Goal: Information Seeking & Learning: Learn about a topic

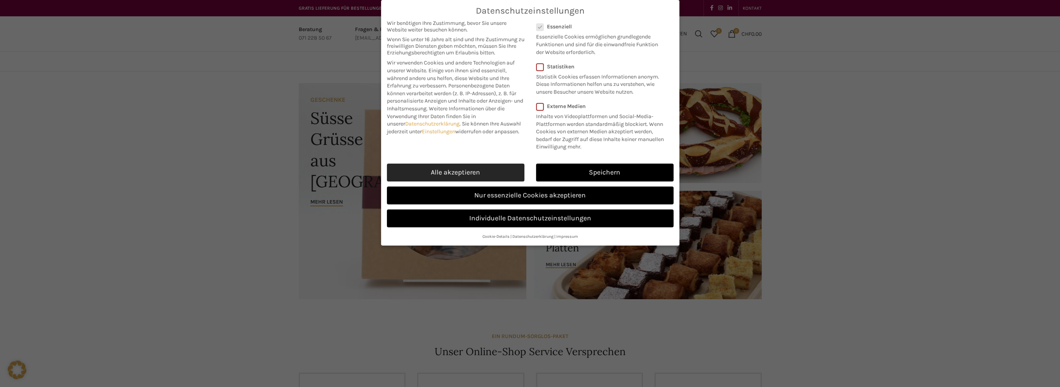
click at [466, 172] on link "Alle akzeptieren" at bounding box center [455, 172] width 137 height 18
checkbox input "true"
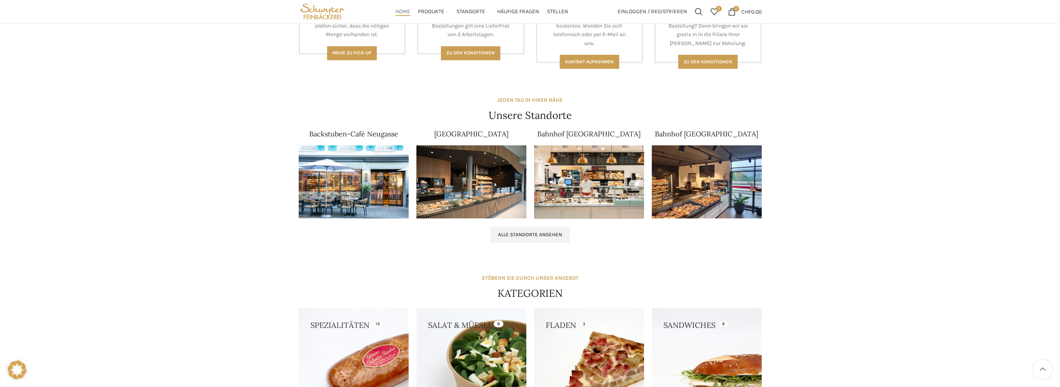
scroll to position [363, 0]
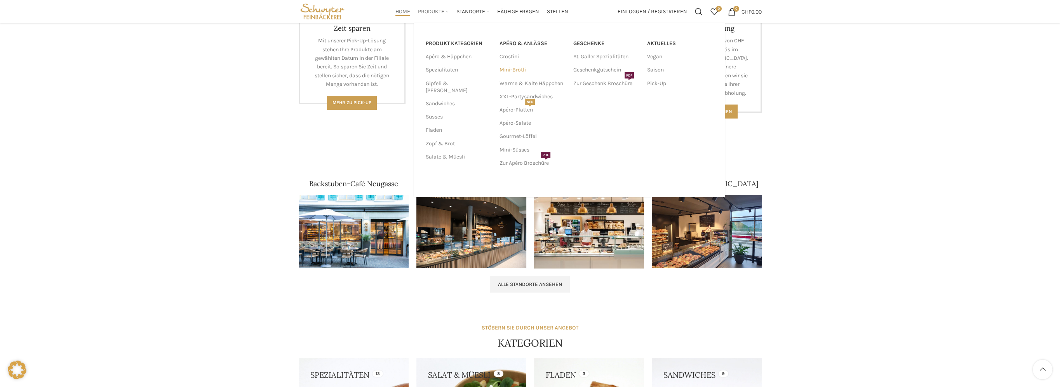
click at [518, 70] on link "Mini-Brötli" at bounding box center [532, 69] width 66 height 13
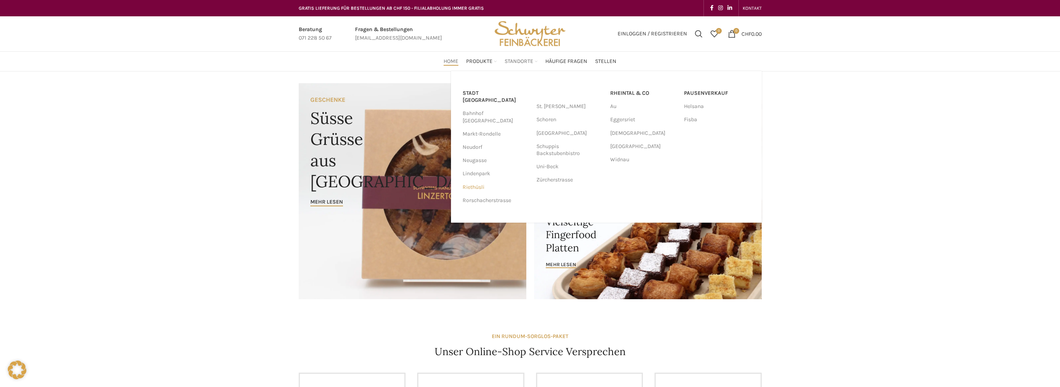
click at [475, 181] on link "Riethüsli" at bounding box center [495, 187] width 66 height 13
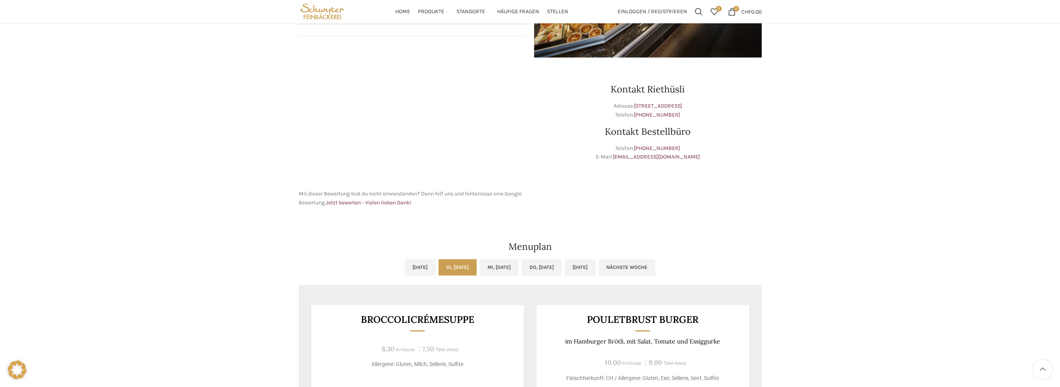
scroll to position [155, 0]
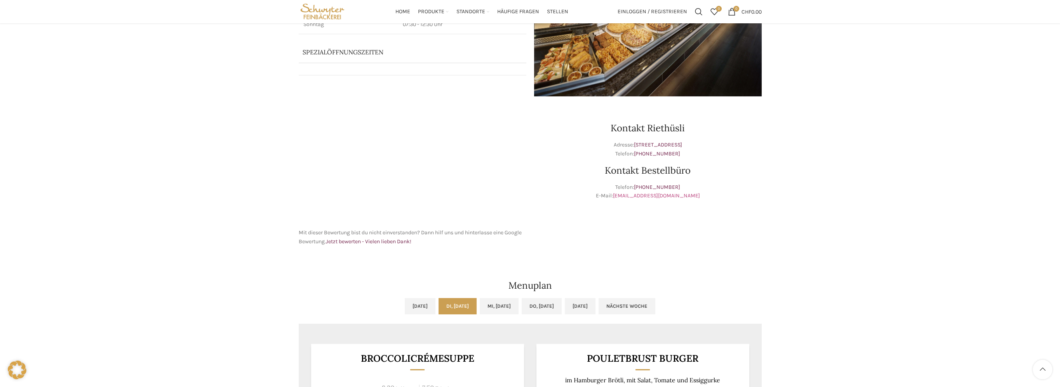
click at [660, 196] on link "[EMAIL_ADDRESS][DOMAIN_NAME]" at bounding box center [656, 195] width 87 height 7
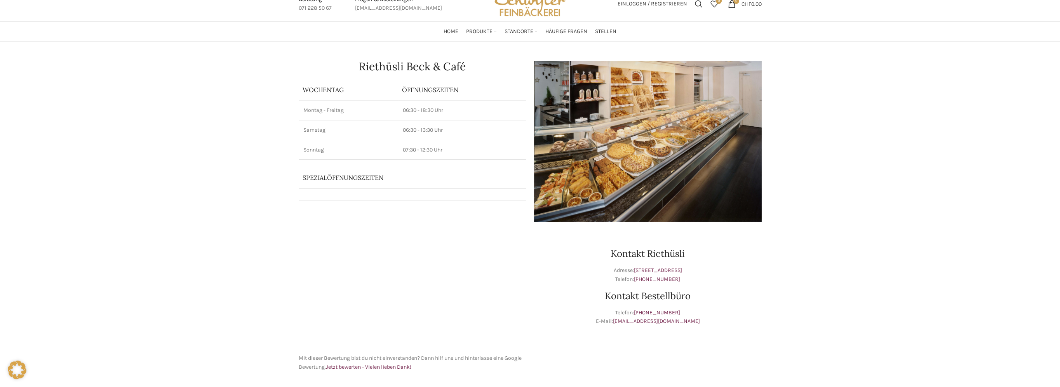
scroll to position [0, 0]
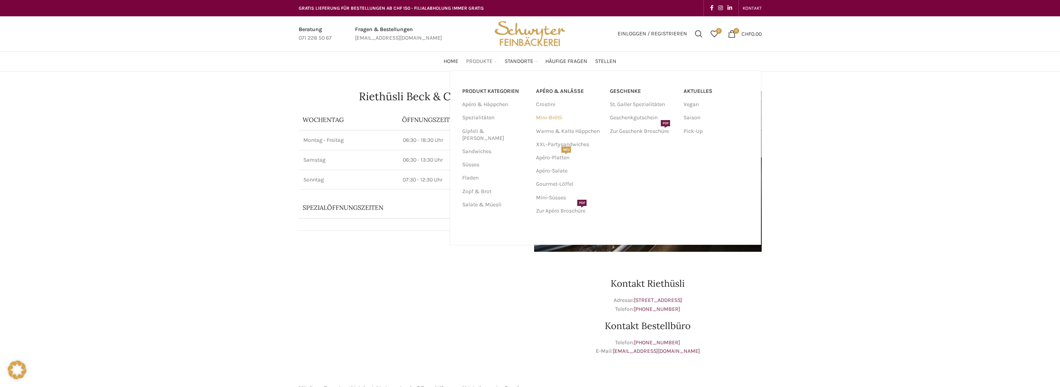
click at [542, 118] on link "Mini-Brötli" at bounding box center [569, 117] width 66 height 13
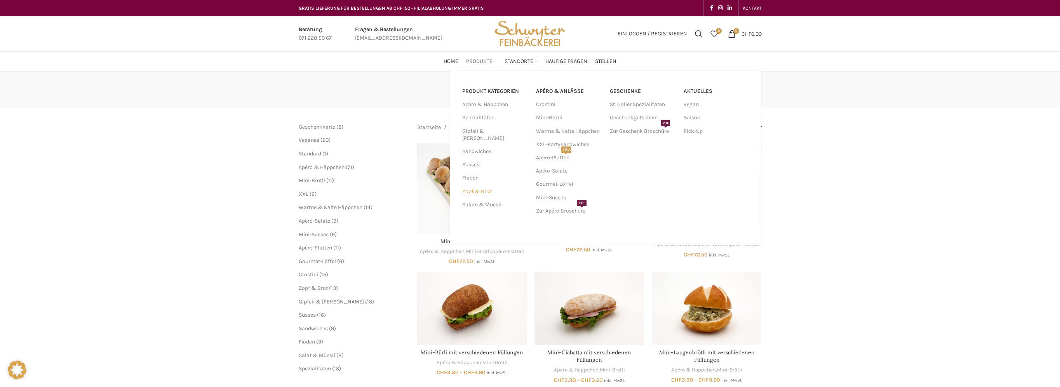
click at [489, 186] on link "Zopf & Brot" at bounding box center [494, 191] width 64 height 13
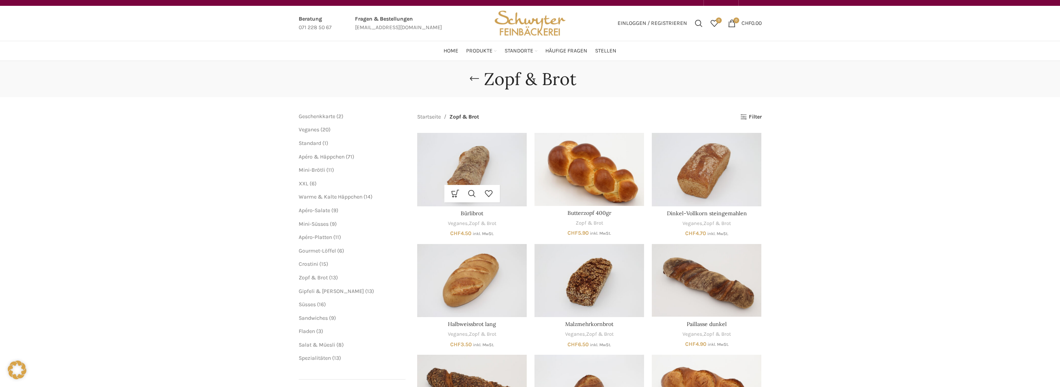
scroll to position [10, 0]
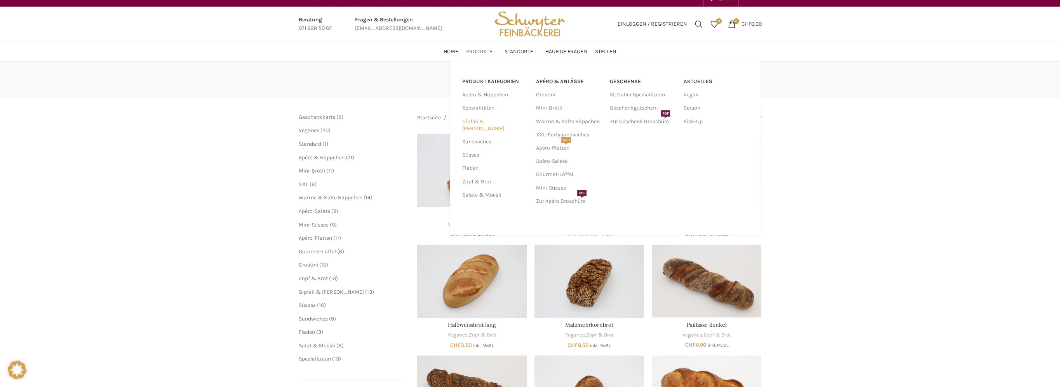
click at [486, 122] on link "Gipfeli & [PERSON_NAME]" at bounding box center [494, 125] width 64 height 20
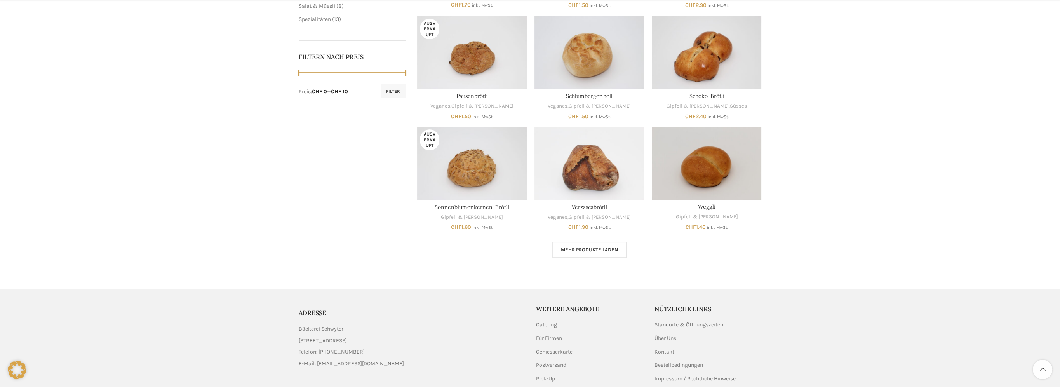
scroll to position [349, 0]
click at [616, 247] on span "Mehr Produkte laden" at bounding box center [589, 249] width 57 height 6
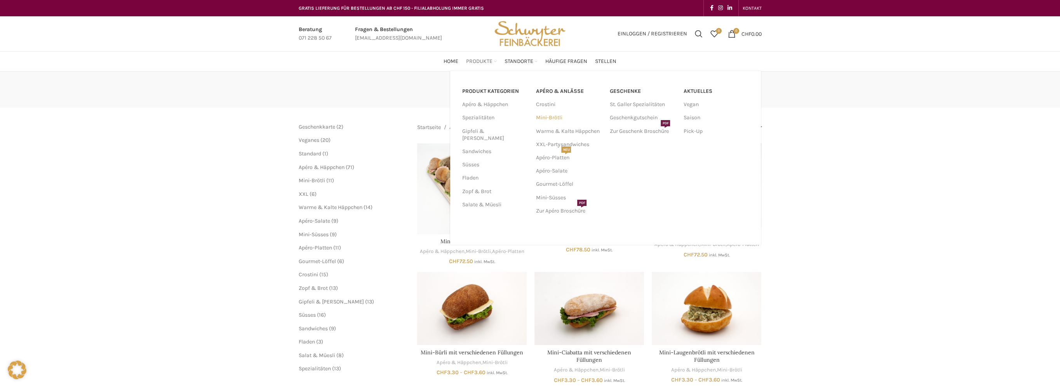
click at [551, 118] on link "Mini-Brötli" at bounding box center [569, 117] width 66 height 13
click at [484, 130] on link "Gipfeli & [PERSON_NAME]" at bounding box center [494, 135] width 64 height 20
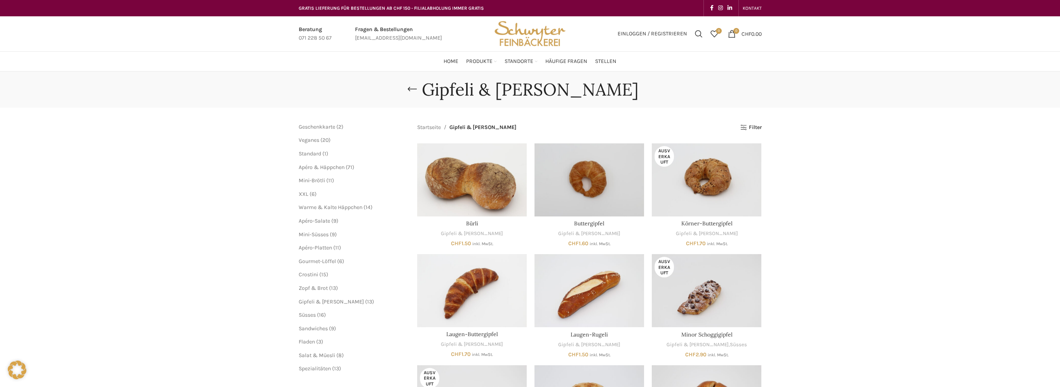
click at [862, 238] on div "Gipfeli & [PERSON_NAME] [GEOGRAPHIC_DATA] Geschenkkarte 2 2 Produkte Veganes 20…" at bounding box center [530, 346] width 1060 height 551
